Goal: Information Seeking & Learning: Learn about a topic

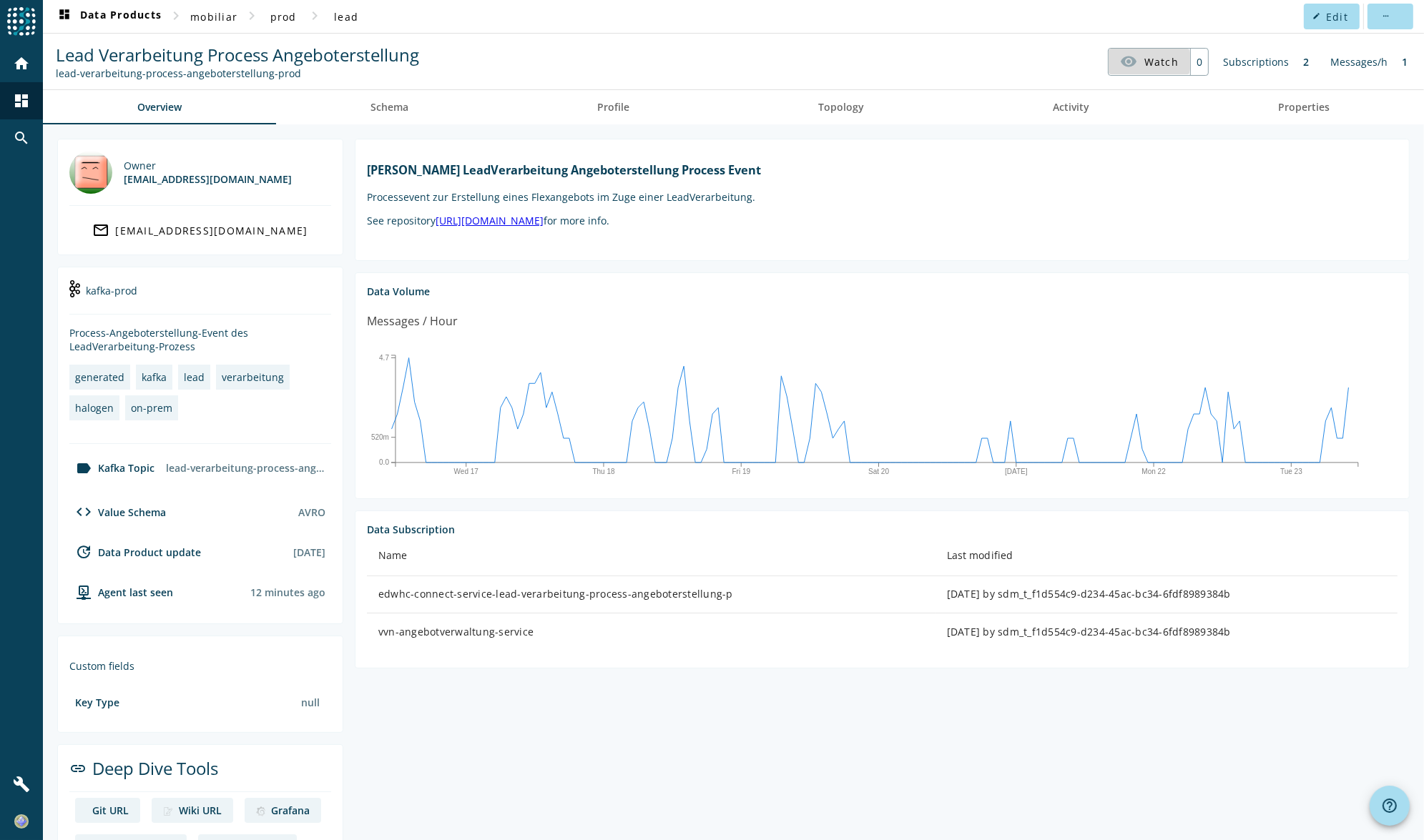
click at [1130, 60] on mat-icon "visibility" at bounding box center [1129, 61] width 18 height 18
click at [1234, 67] on div "Subscriptions" at bounding box center [1255, 61] width 80 height 28
click at [1295, 61] on div "2" at bounding box center [1305, 61] width 20 height 28
click at [419, 117] on link "Schema" at bounding box center [389, 106] width 227 height 34
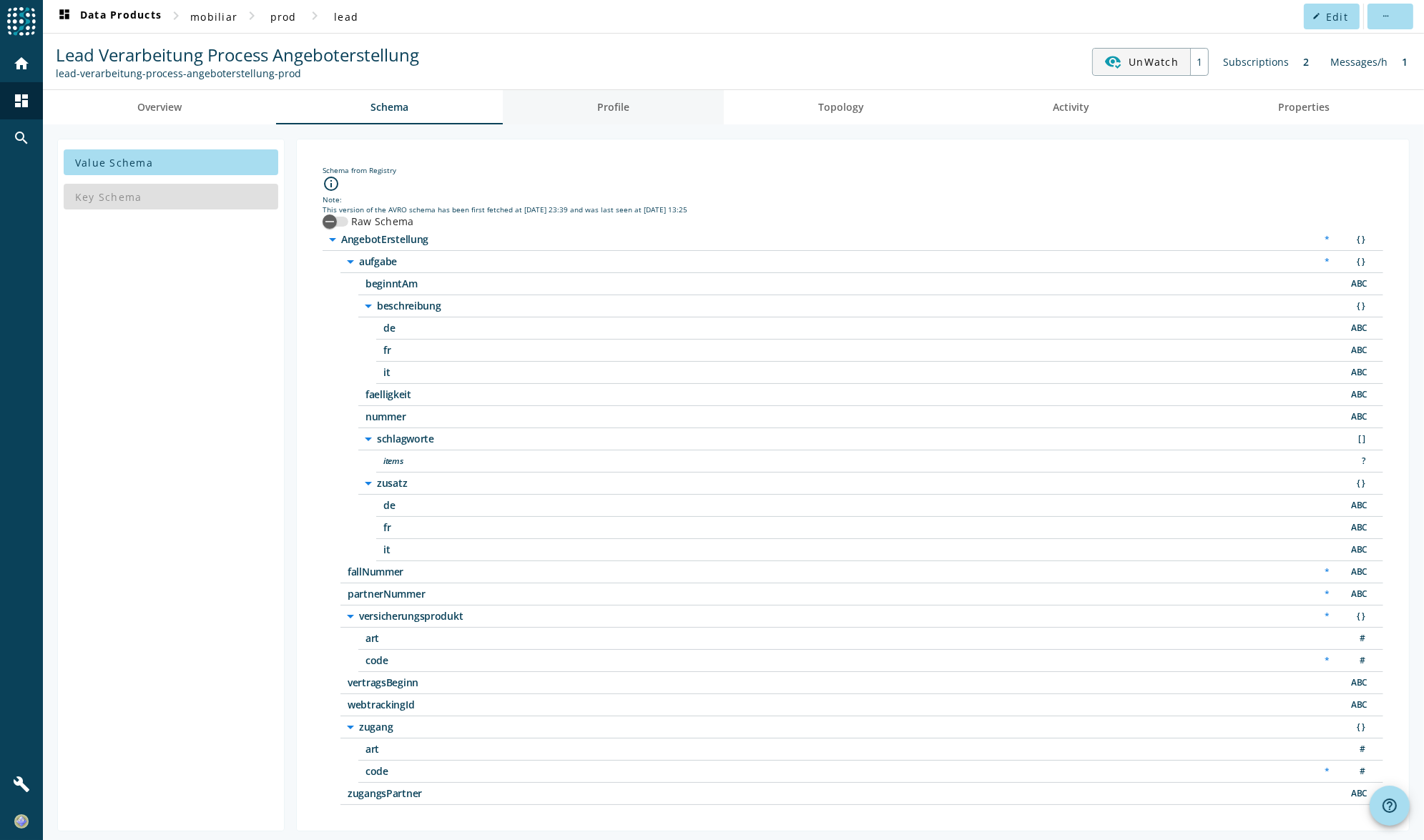
click at [605, 123] on span "Profile" at bounding box center [613, 106] width 32 height 34
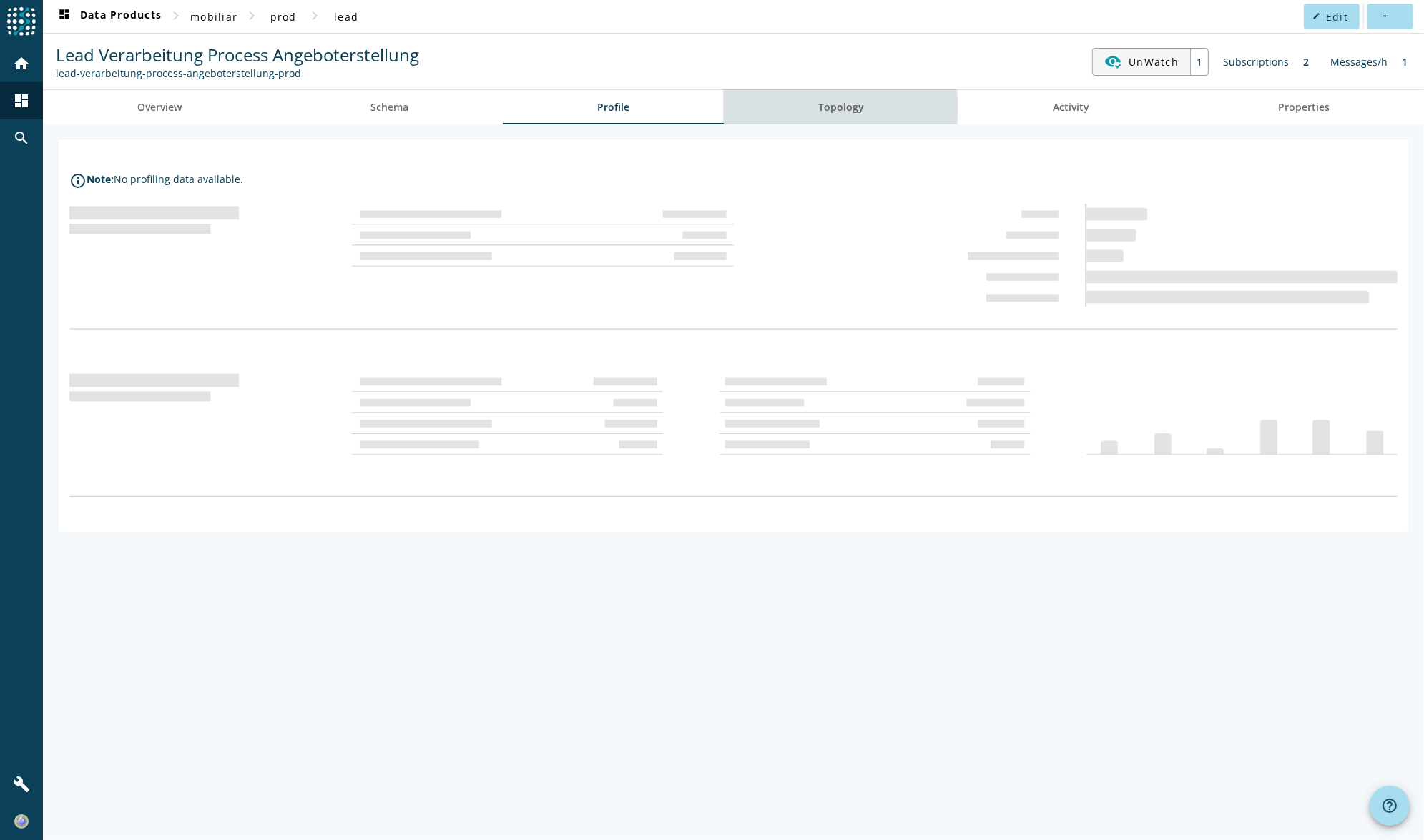
click at [786, 107] on link "Topology" at bounding box center [840, 106] width 235 height 34
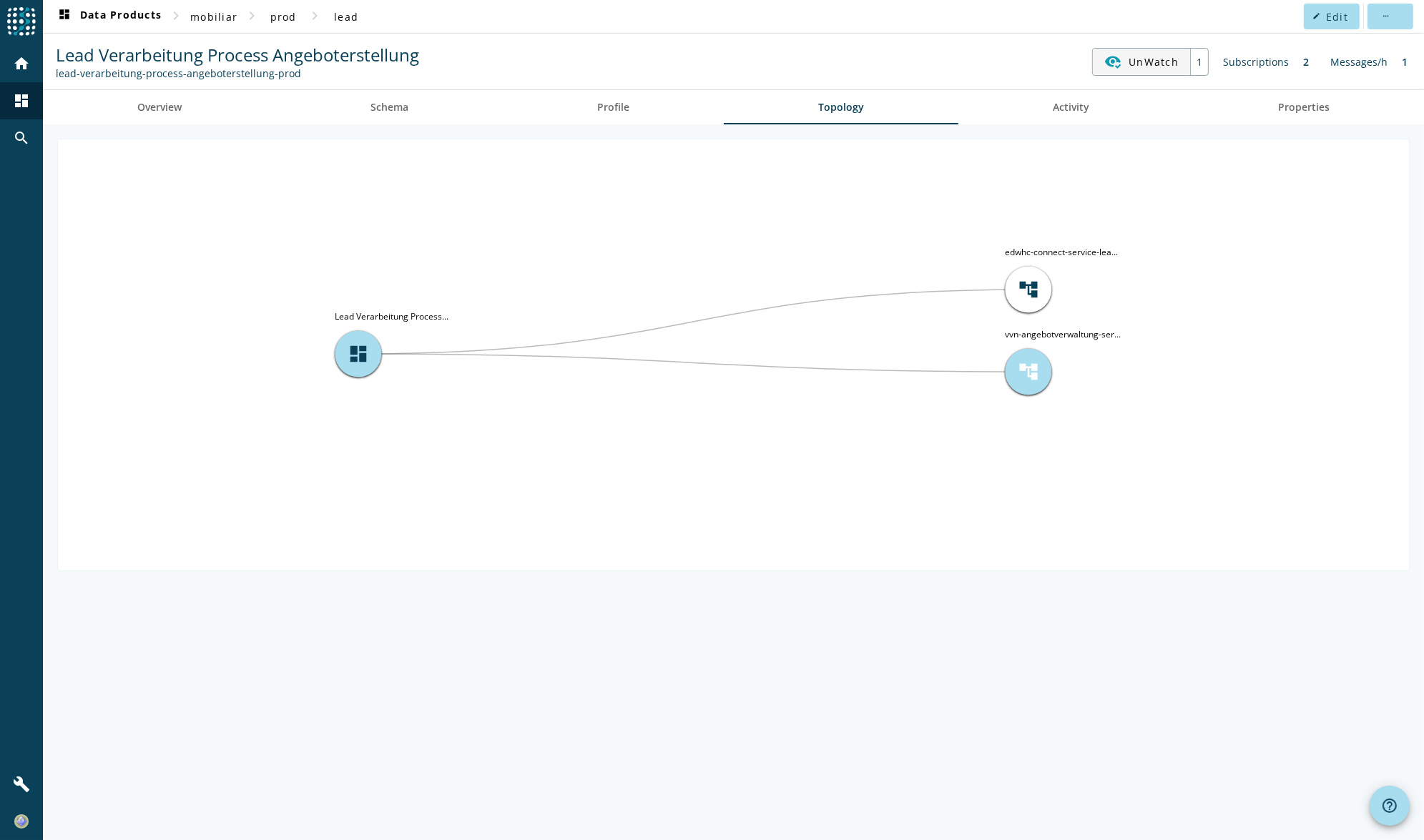
click at [1011, 366] on div "account_tree" at bounding box center [1028, 372] width 47 height 47
click at [1093, 106] on link "Activity" at bounding box center [1070, 106] width 225 height 34
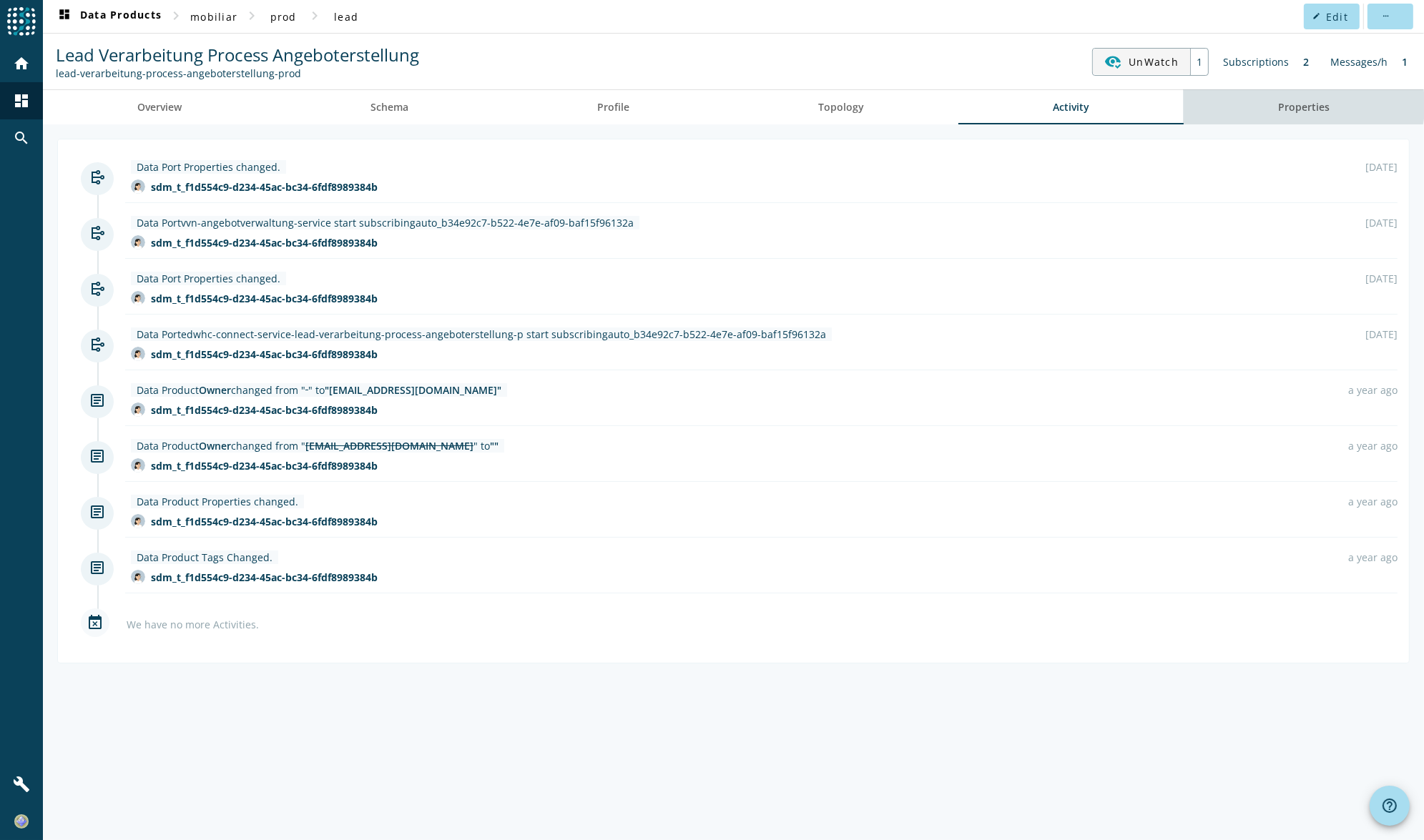
click at [1300, 105] on span "Properties" at bounding box center [1303, 107] width 52 height 10
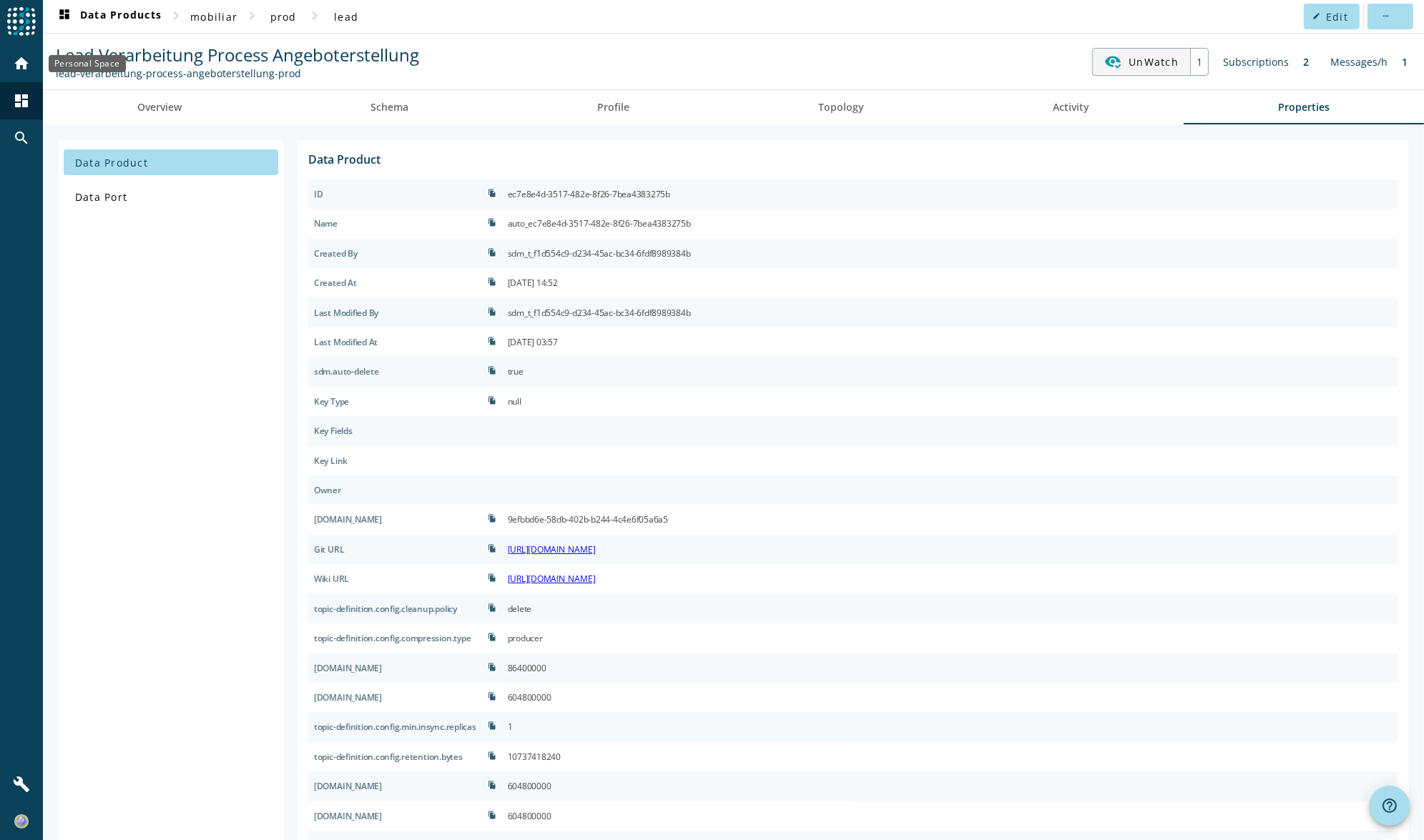
click at [18, 72] on div "home" at bounding box center [21, 63] width 37 height 37
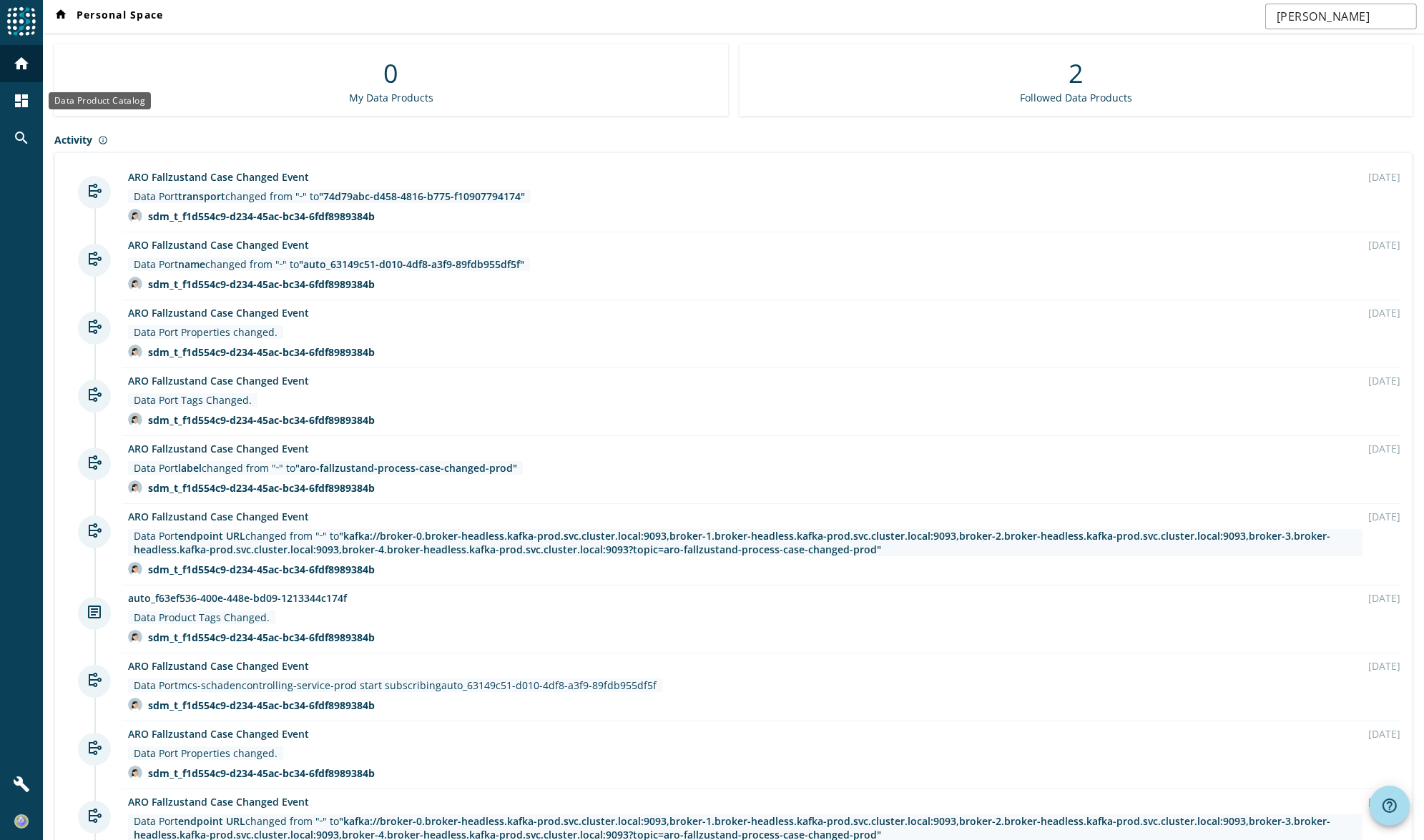
click at [18, 109] on mat-icon "dashboard" at bounding box center [21, 101] width 18 height 18
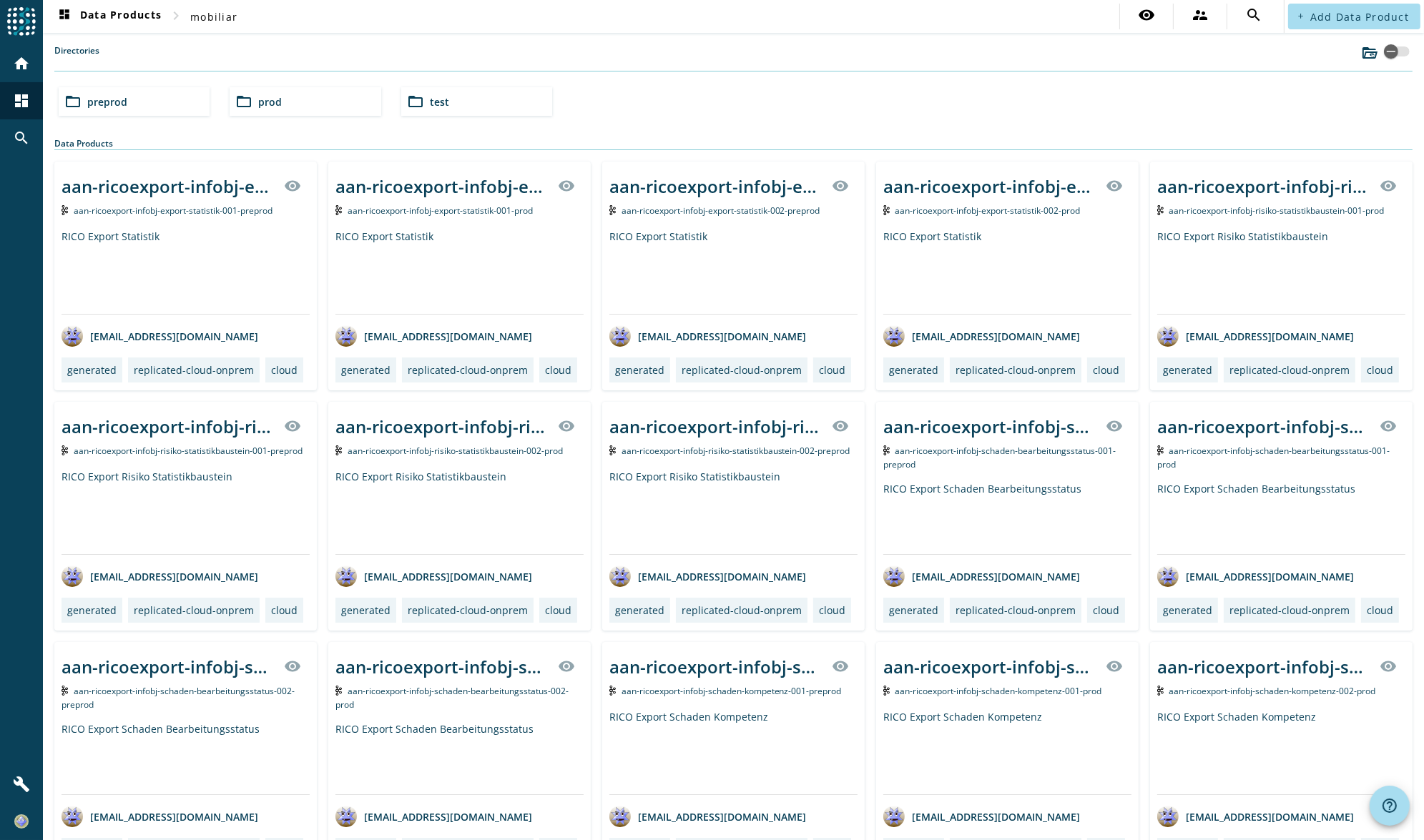
click at [284, 94] on div "folder_open prod" at bounding box center [305, 101] width 151 height 28
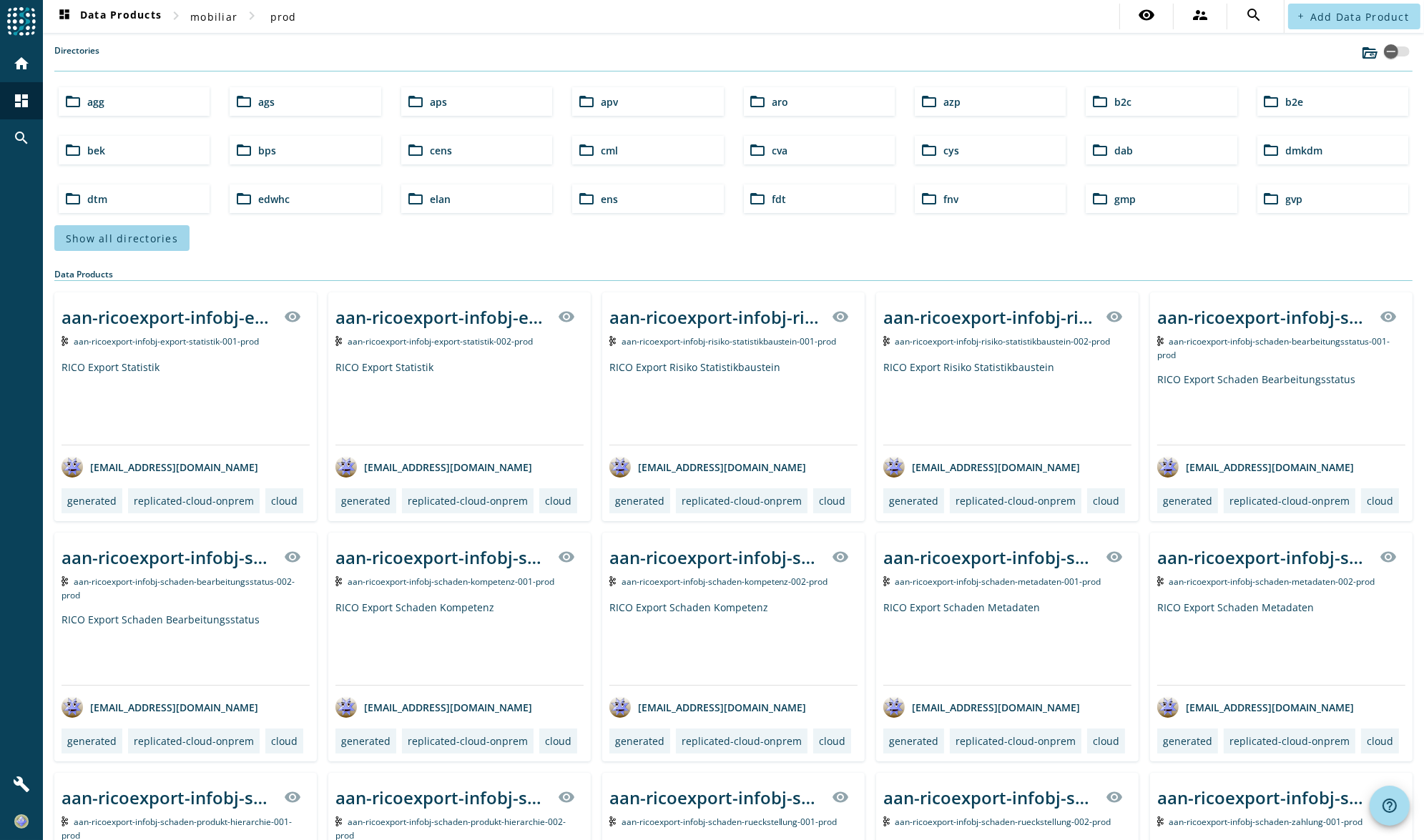
click at [152, 238] on span "Show all directories" at bounding box center [121, 239] width 112 height 14
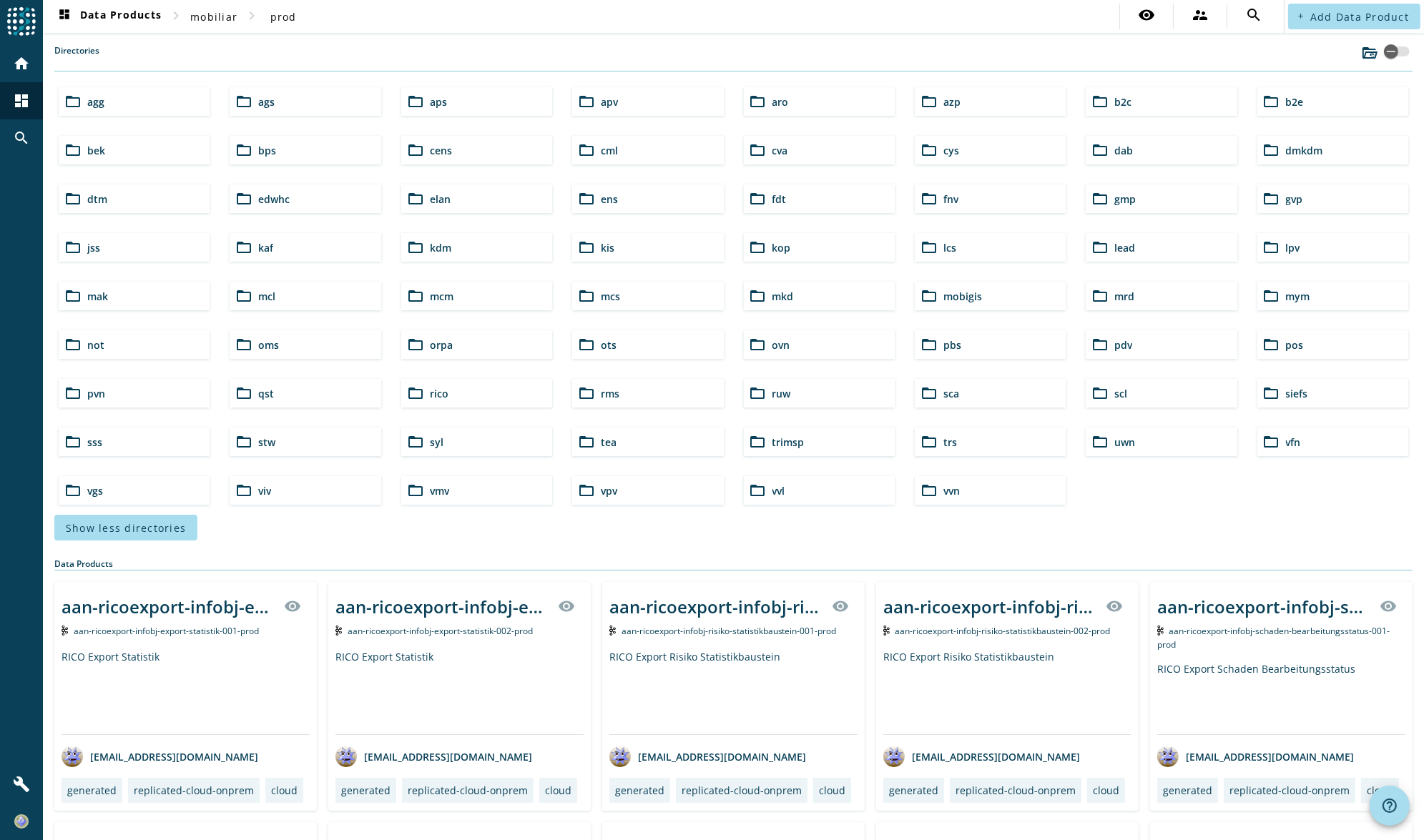
click at [961, 496] on div "folder_open vvn" at bounding box center [989, 490] width 151 height 28
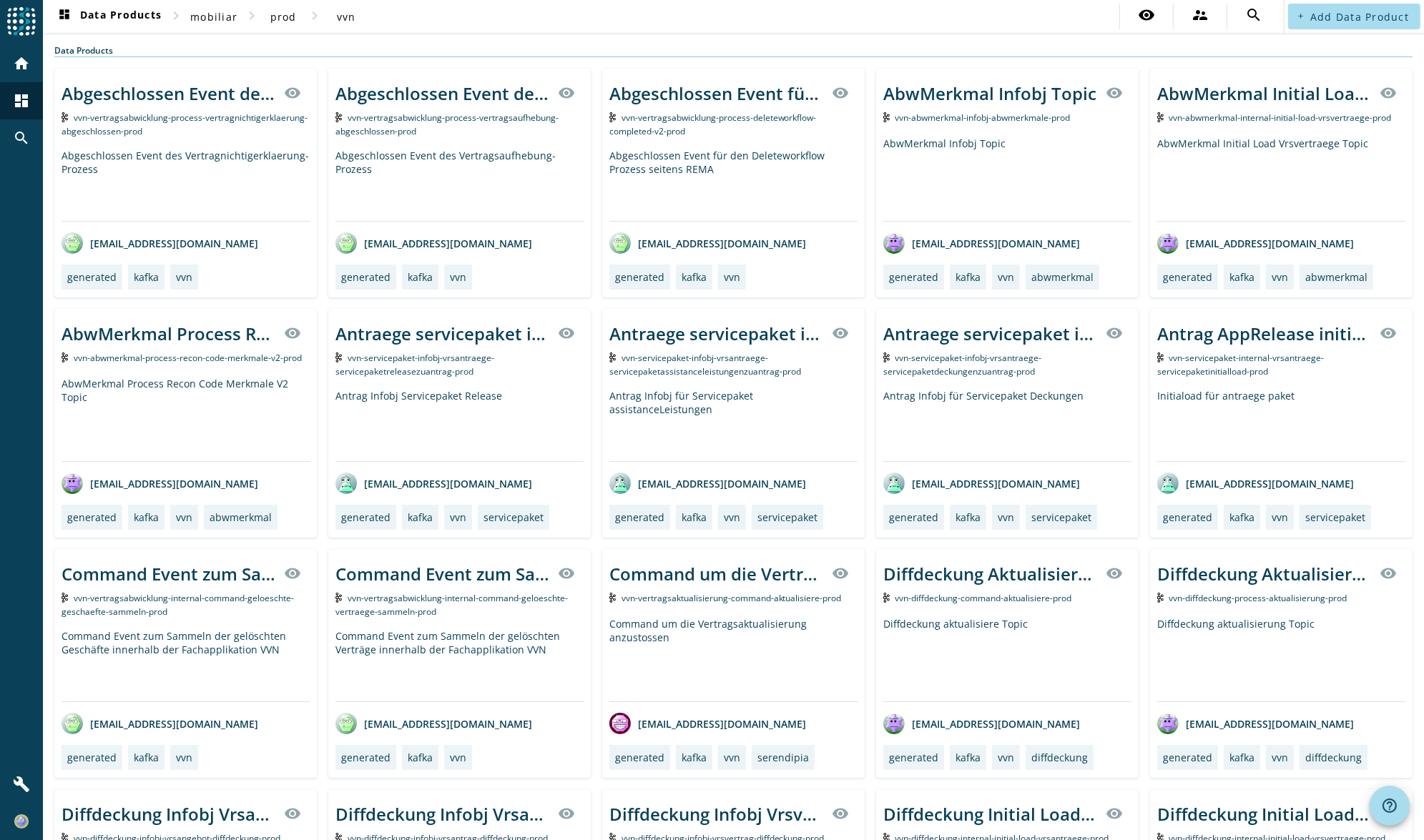
click at [1260, 44] on div "dashboard Data Products chevron_right mobiliar chevron_right prod chevron_right…" at bounding box center [733, 420] width 1381 height 840
click at [751, 26] on nav "dashboard Data Products chevron_right mobiliar chevron_right prod chevron_right…" at bounding box center [663, 17] width 1241 height 33
click at [1187, 19] on input "text" at bounding box center [1097, 17] width 334 height 18
click at [931, 12] on input "text" at bounding box center [1097, 17] width 334 height 18
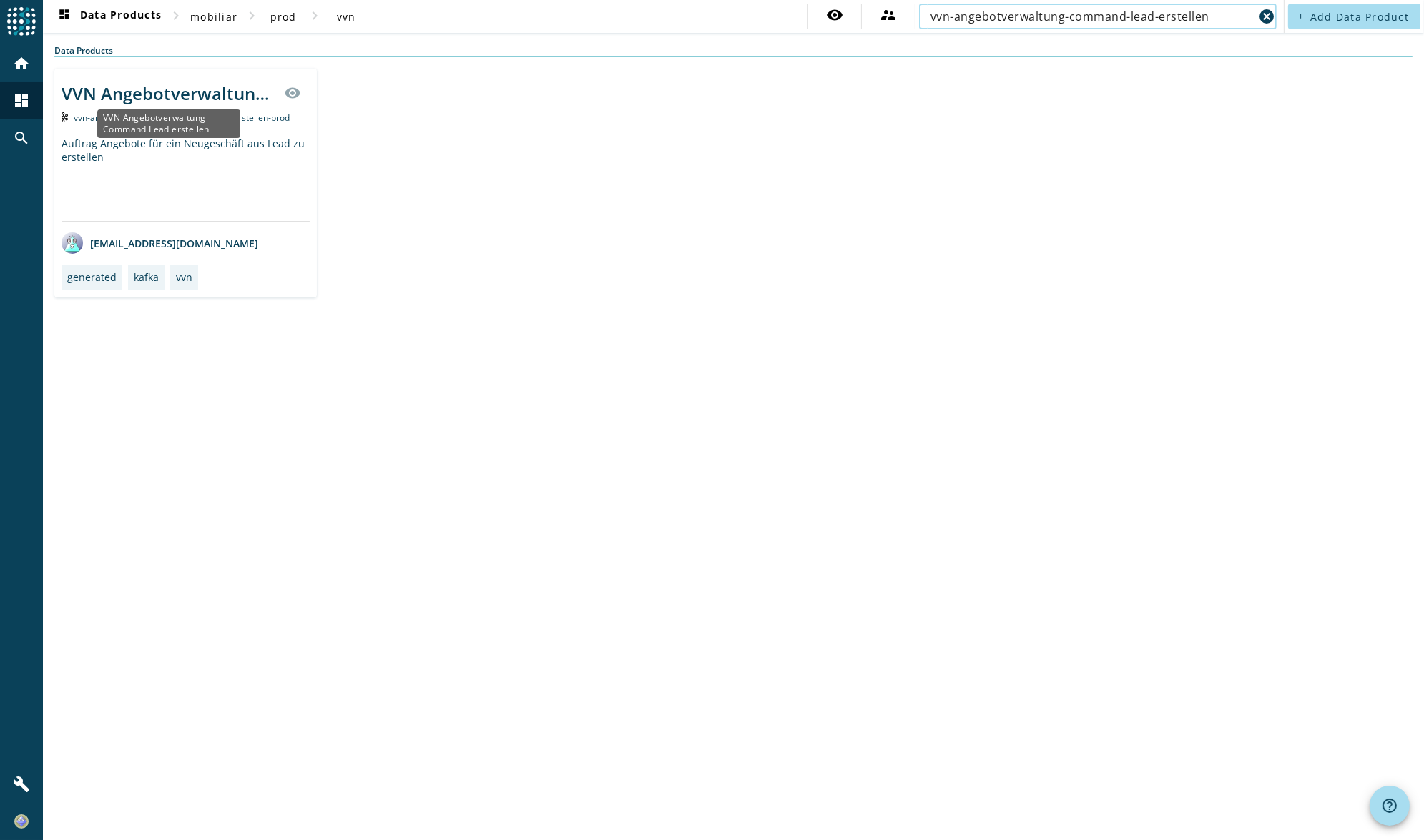
type input "vvn-angebotverwaltung-command-lead-erstellen"
click at [189, 79] on div "VVN Angebotverwaltung Command Lead erstellen visibility" at bounding box center [185, 93] width 249 height 34
click at [299, 85] on mat-icon "visibility" at bounding box center [292, 94] width 18 height 18
click at [168, 95] on div "VVN Angebotverwaltung Command Lead erstellen" at bounding box center [168, 94] width 213 height 23
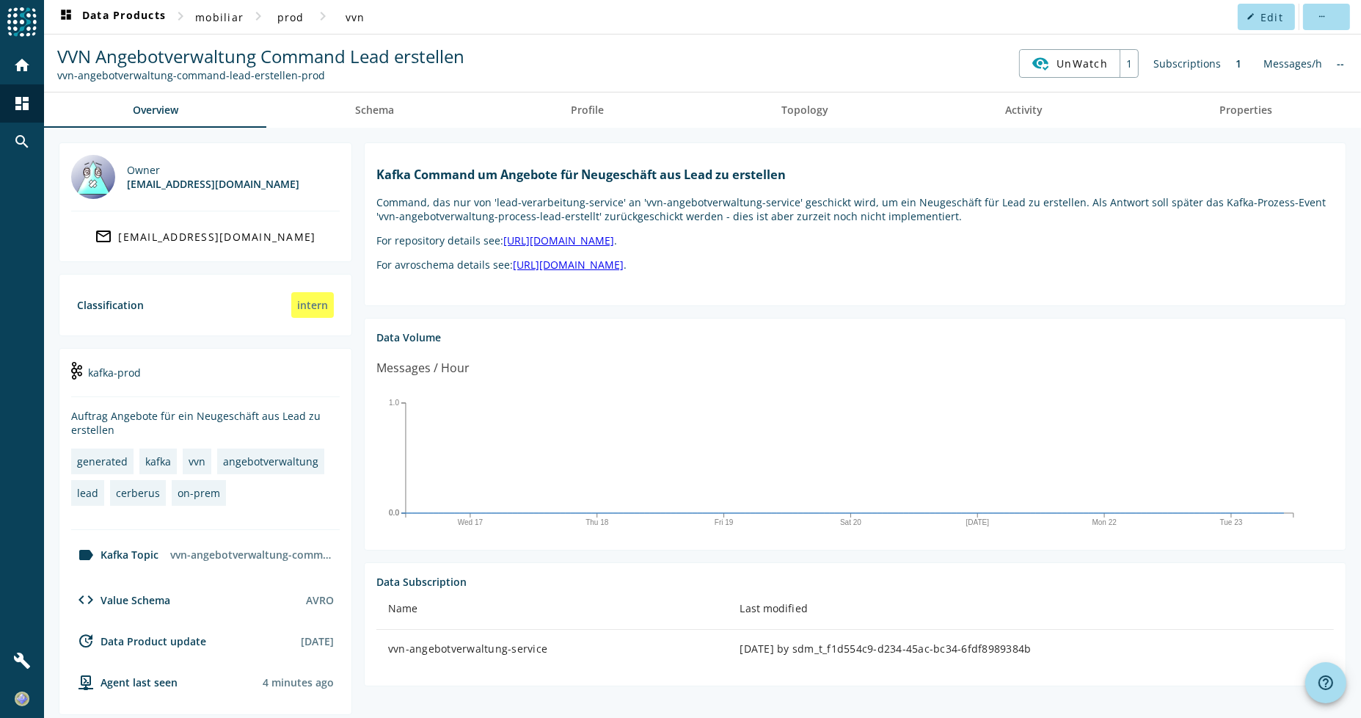
click at [466, 10] on nav "dashboard Data Products chevron_right mobiliar chevron_right prod chevron_right…" at bounding box center [702, 17] width 1317 height 34
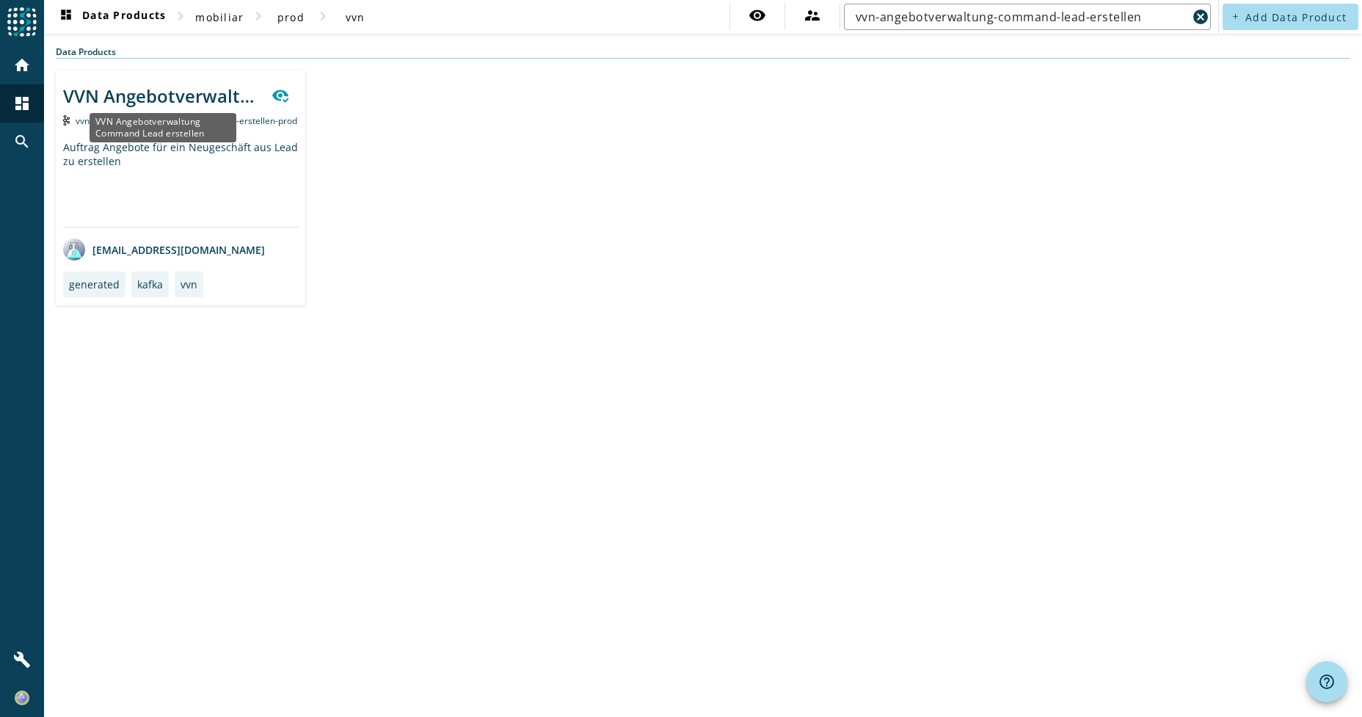
click at [178, 93] on div "VVN Angebotverwaltung Command Lead erstellen" at bounding box center [163, 96] width 200 height 24
